Goal: Task Accomplishment & Management: Complete application form

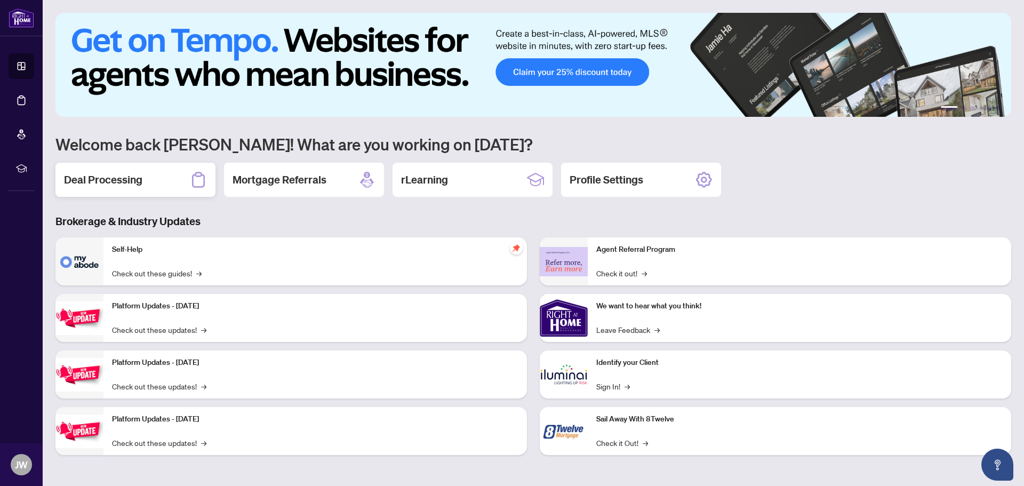
click at [139, 171] on div "Deal Processing" at bounding box center [135, 180] width 160 height 34
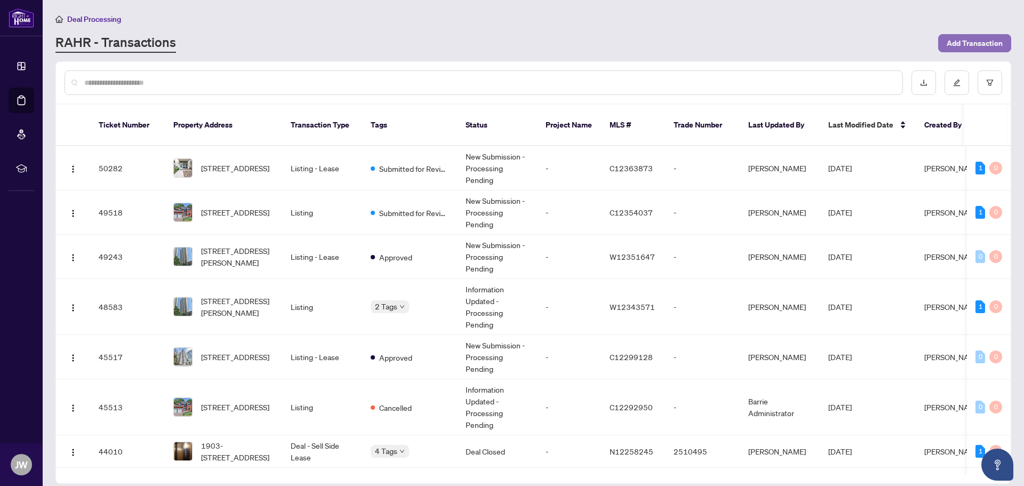
click at [989, 47] on span "Add Transaction" at bounding box center [974, 43] width 56 height 17
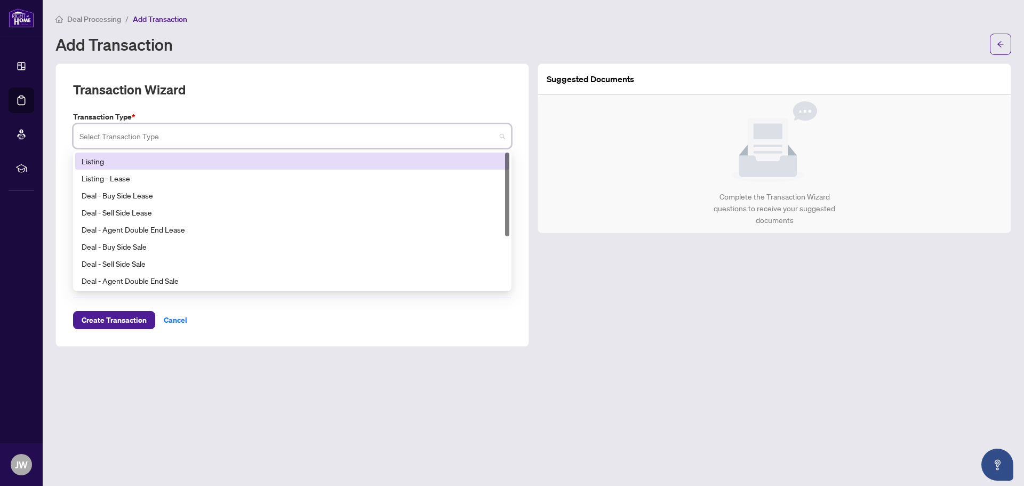
click at [430, 135] on input "search" at bounding box center [287, 137] width 416 height 23
click at [328, 162] on div "Listing" at bounding box center [292, 161] width 421 height 12
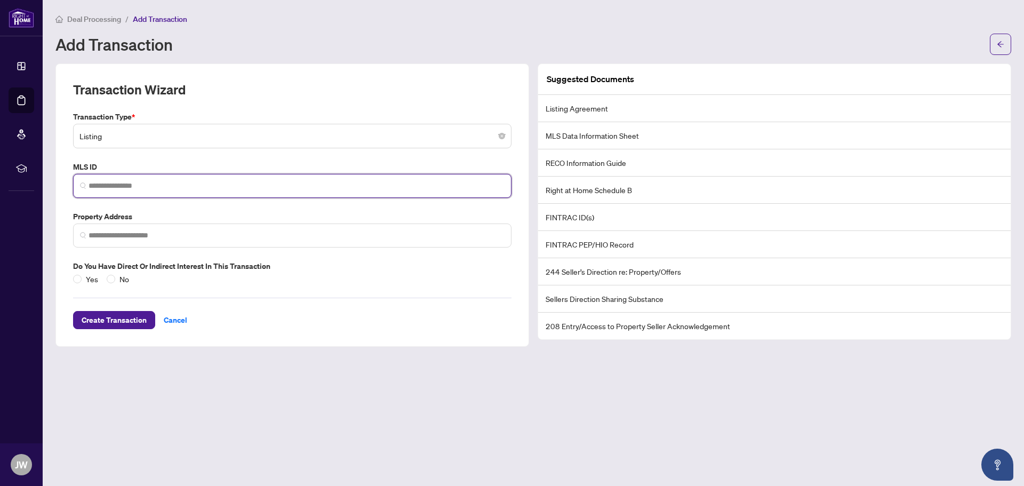
click at [266, 190] on input "search" at bounding box center [297, 185] width 416 height 11
paste input "*********"
type input "*********"
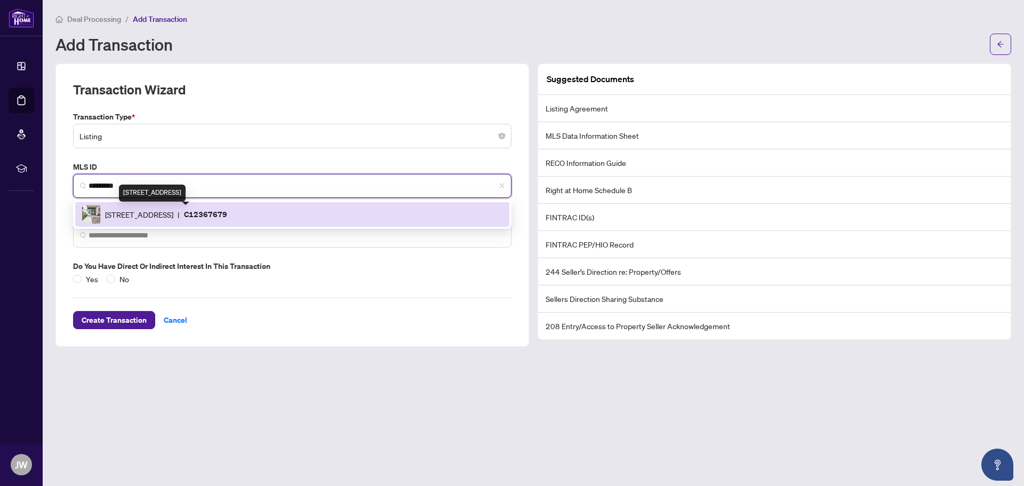
click at [173, 210] on span "[STREET_ADDRESS]" at bounding box center [139, 214] width 68 height 12
type input "**********"
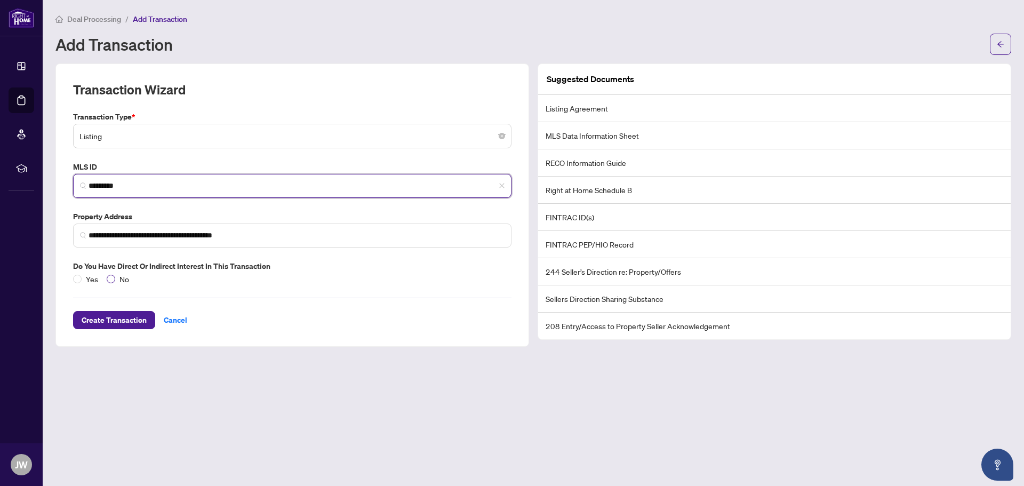
type input "*********"
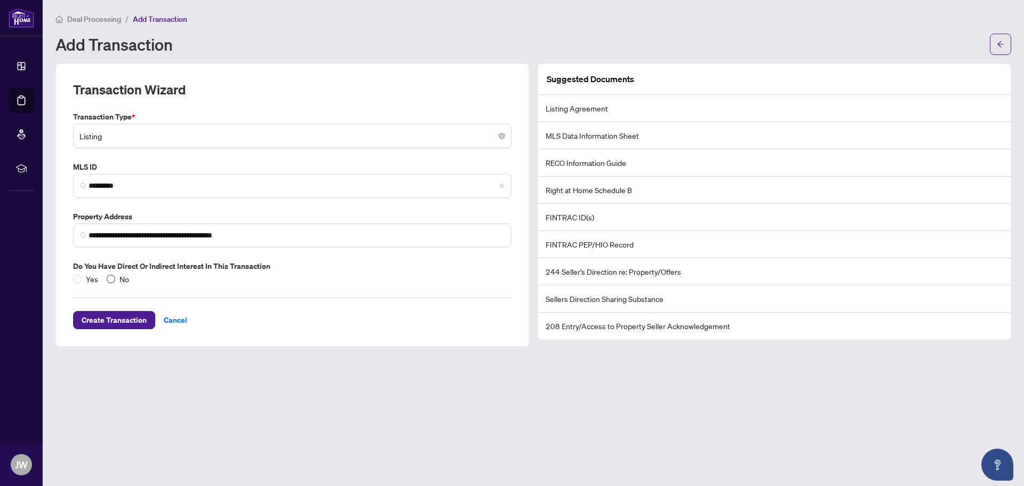
click at [127, 278] on span "No" at bounding box center [124, 279] width 18 height 12
click at [114, 313] on span "Create Transaction" at bounding box center [114, 319] width 65 height 17
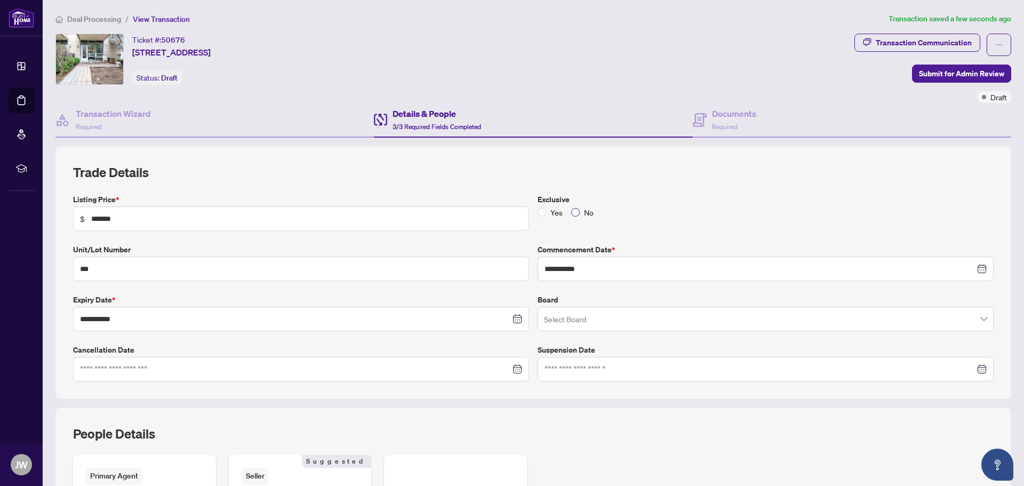
click at [580, 213] on span "No" at bounding box center [589, 212] width 18 height 12
click at [590, 320] on input "search" at bounding box center [760, 320] width 433 height 23
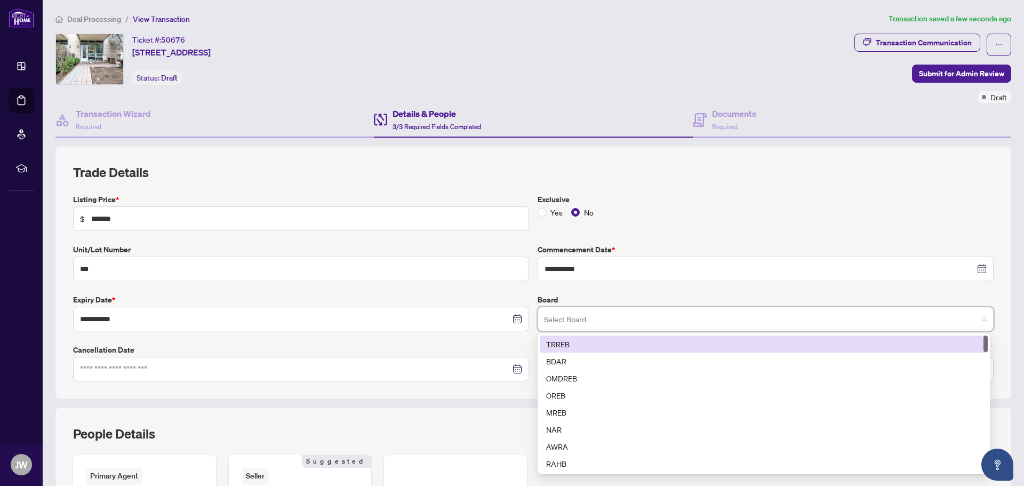
click at [594, 346] on div "TRREB" at bounding box center [763, 344] width 435 height 12
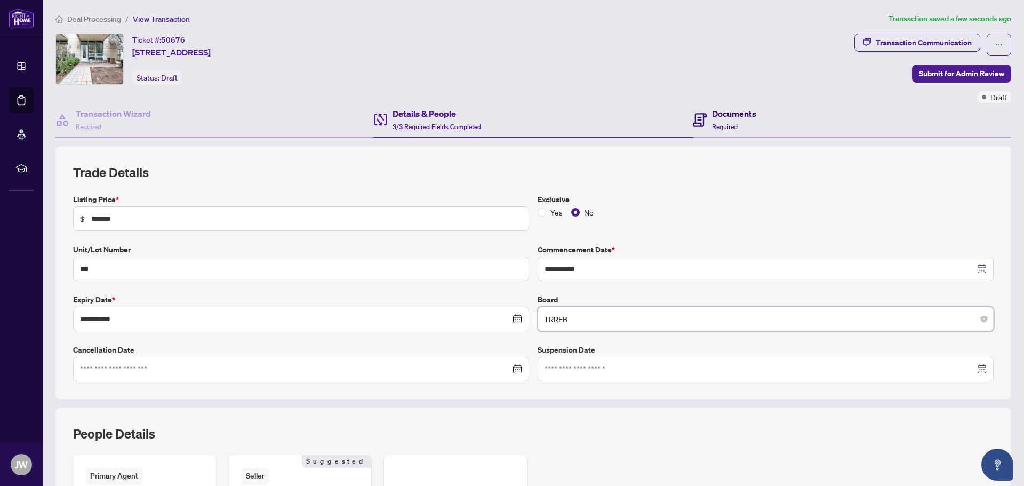
click at [714, 125] on span "Required" at bounding box center [725, 127] width 26 height 8
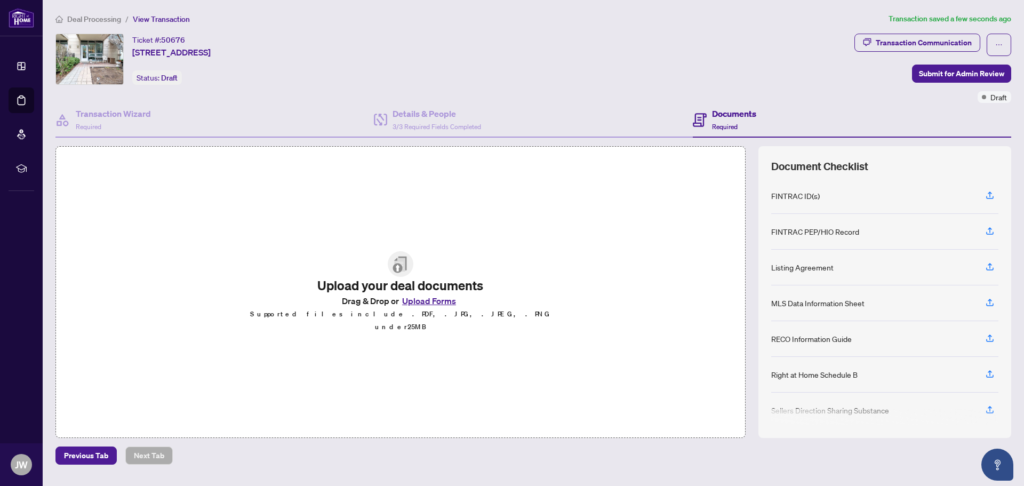
click at [453, 308] on button "Upload Forms" at bounding box center [429, 301] width 60 height 14
click at [428, 302] on button "Upload Forms" at bounding box center [429, 301] width 60 height 14
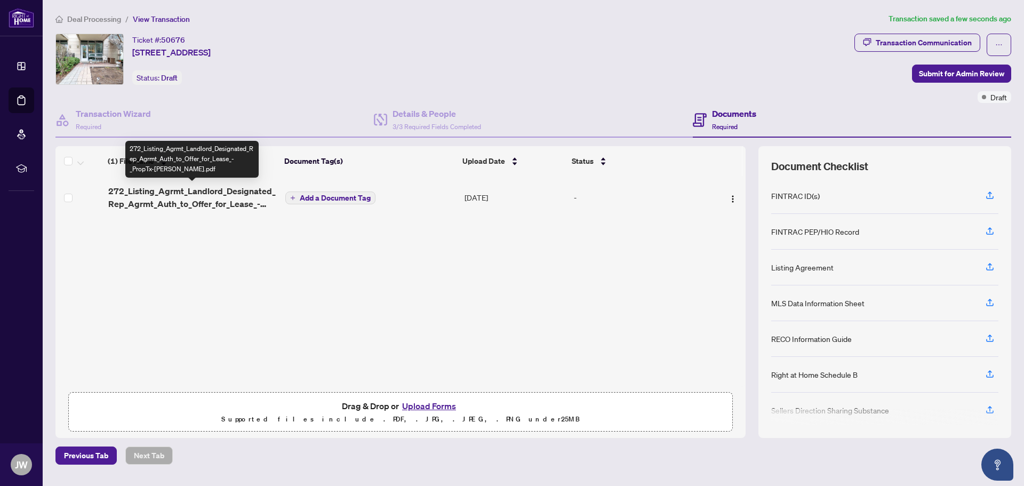
click at [190, 200] on span "272_Listing_Agrmt_Landlord_Designated_Rep_Agrmt_Auth_to_Offer_for_Lease_-_PropT…" at bounding box center [192, 197] width 169 height 26
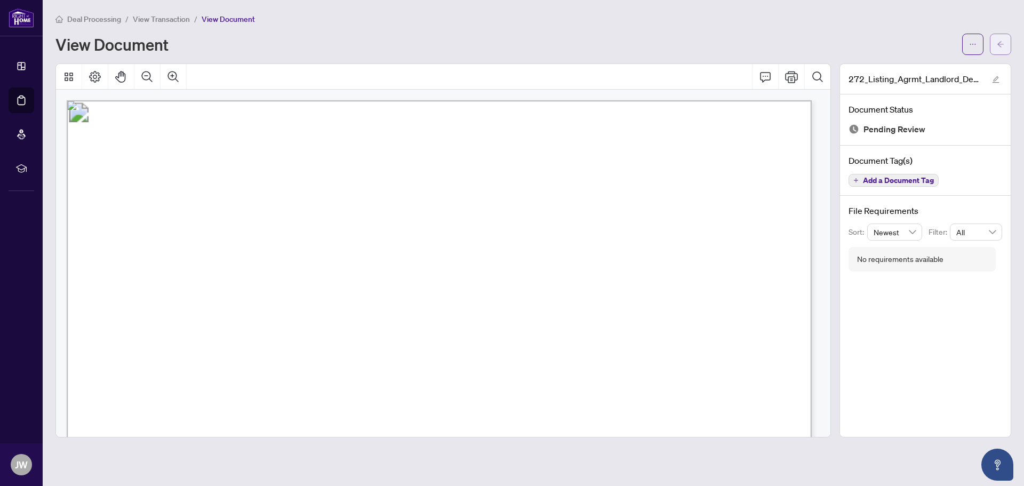
click at [996, 45] on button "button" at bounding box center [1000, 44] width 21 height 21
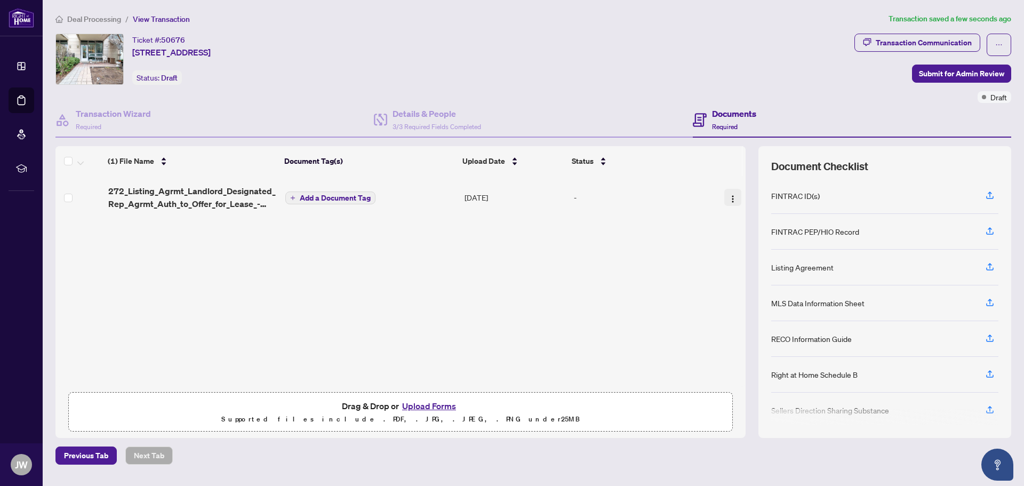
click at [727, 190] on button "button" at bounding box center [732, 197] width 17 height 17
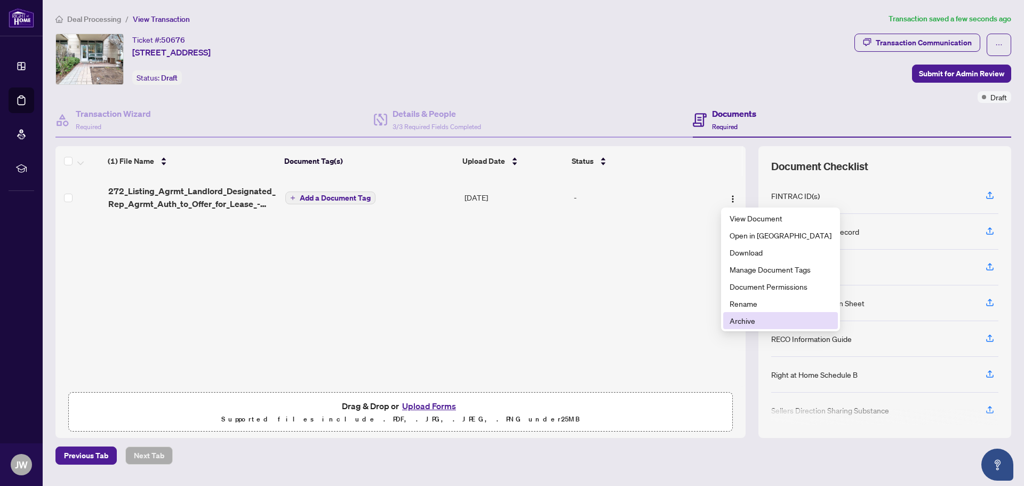
click at [753, 323] on span "Archive" at bounding box center [780, 321] width 102 height 12
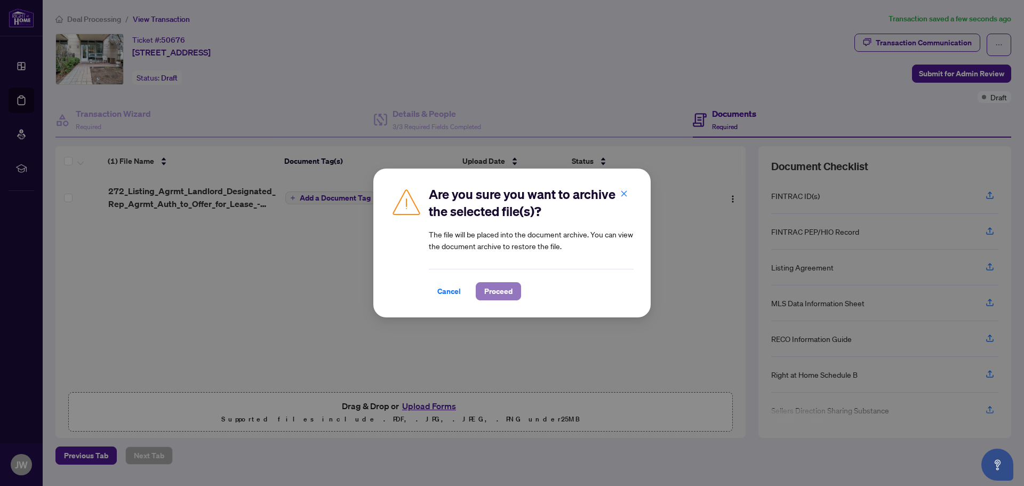
click at [500, 292] on span "Proceed" at bounding box center [498, 291] width 28 height 17
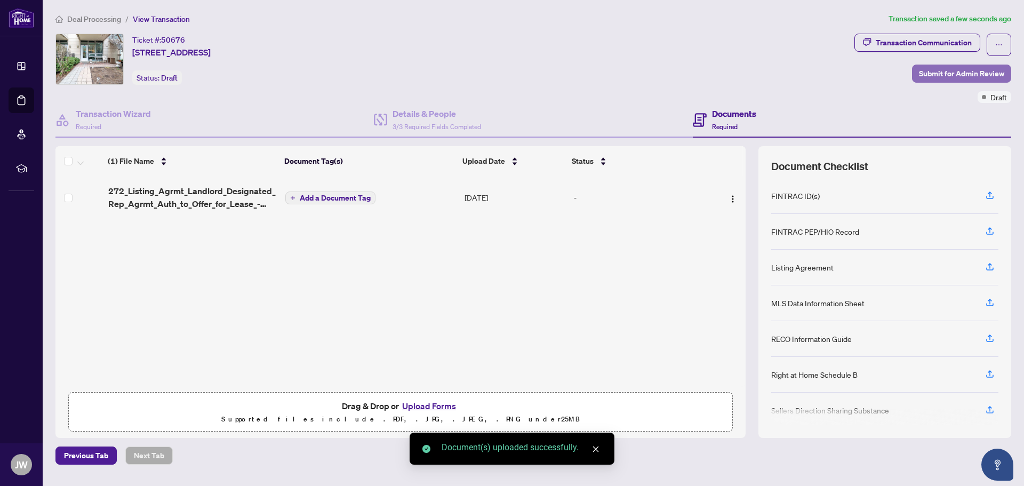
click at [942, 66] on span "Submit for Admin Review" at bounding box center [961, 73] width 85 height 17
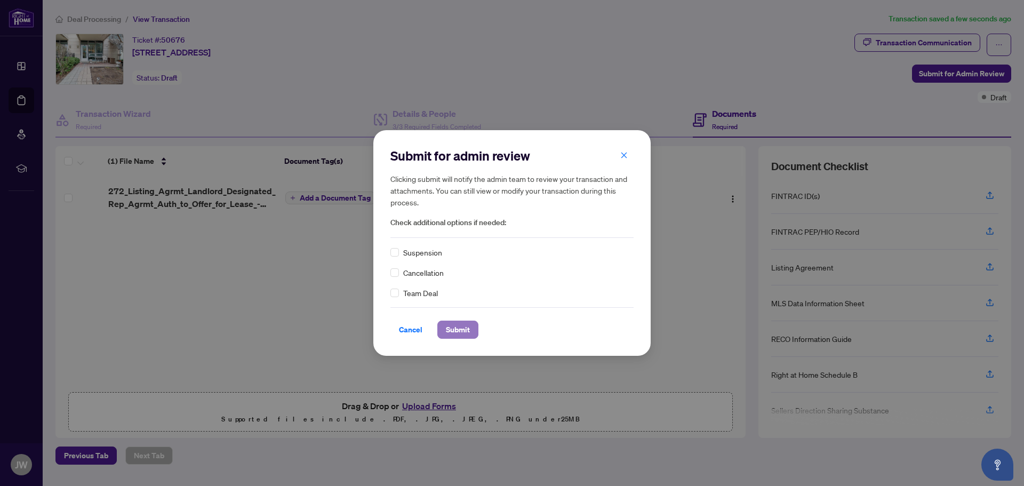
click at [476, 326] on button "Submit" at bounding box center [457, 329] width 41 height 18
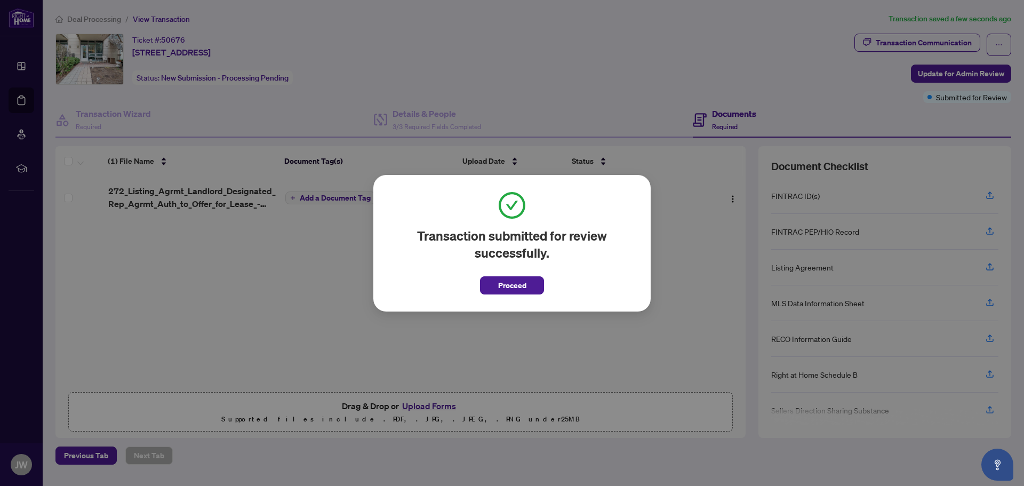
click at [507, 301] on div "Transaction submitted for review successfully. Proceed Cancel OK" at bounding box center [511, 243] width 277 height 136
click at [507, 294] on div "Transaction submitted for review successfully. Proceed Cancel OK" at bounding box center [511, 243] width 277 height 136
click at [516, 277] on span "Proceed" at bounding box center [512, 285] width 28 height 17
